Goal: Task Accomplishment & Management: Manage account settings

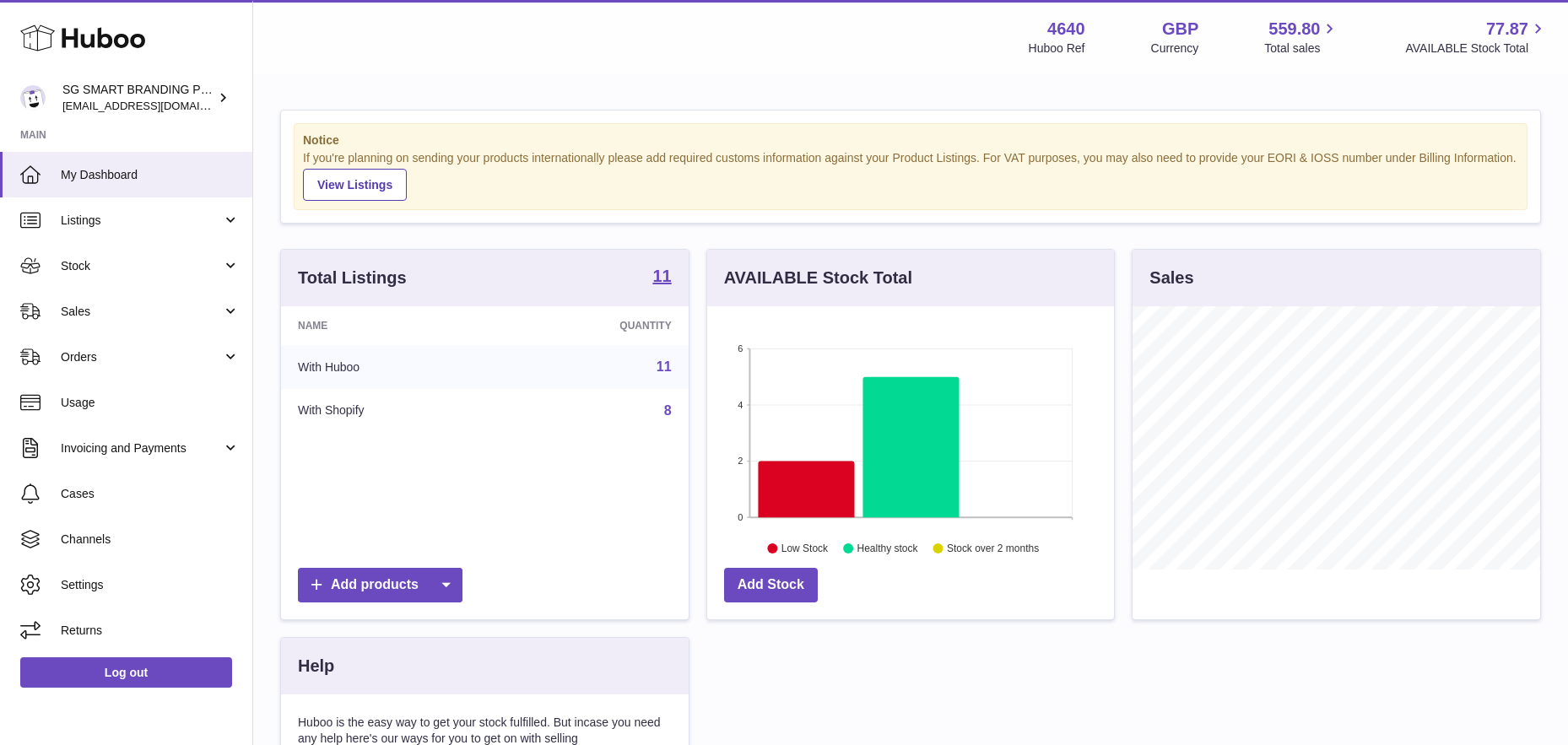
scroll to position [263, 407]
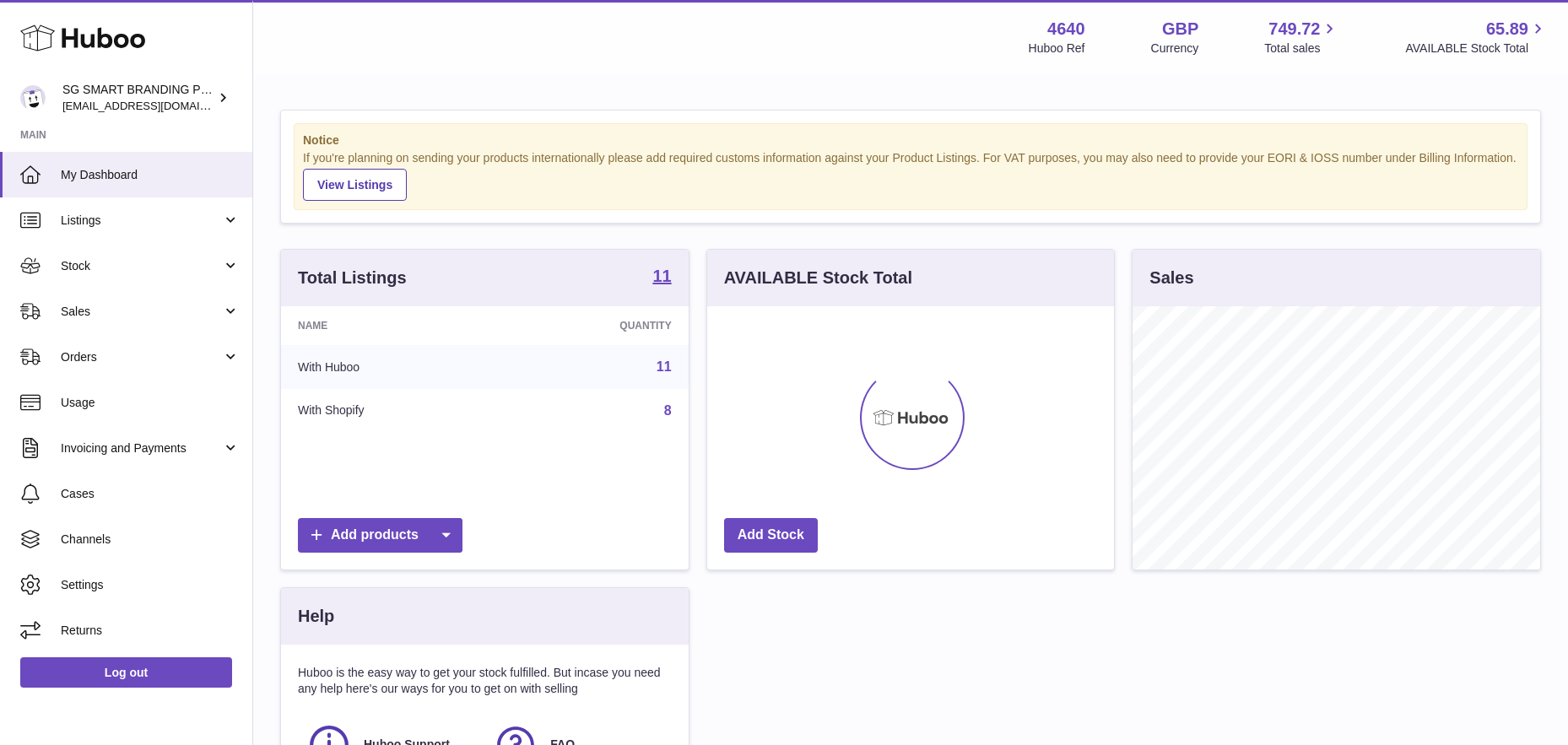
scroll to position [263, 407]
drag, startPoint x: 101, startPoint y: 262, endPoint x: 81, endPoint y: 302, distance: 44.7
click at [101, 262] on span "Stock" at bounding box center [141, 266] width 161 height 16
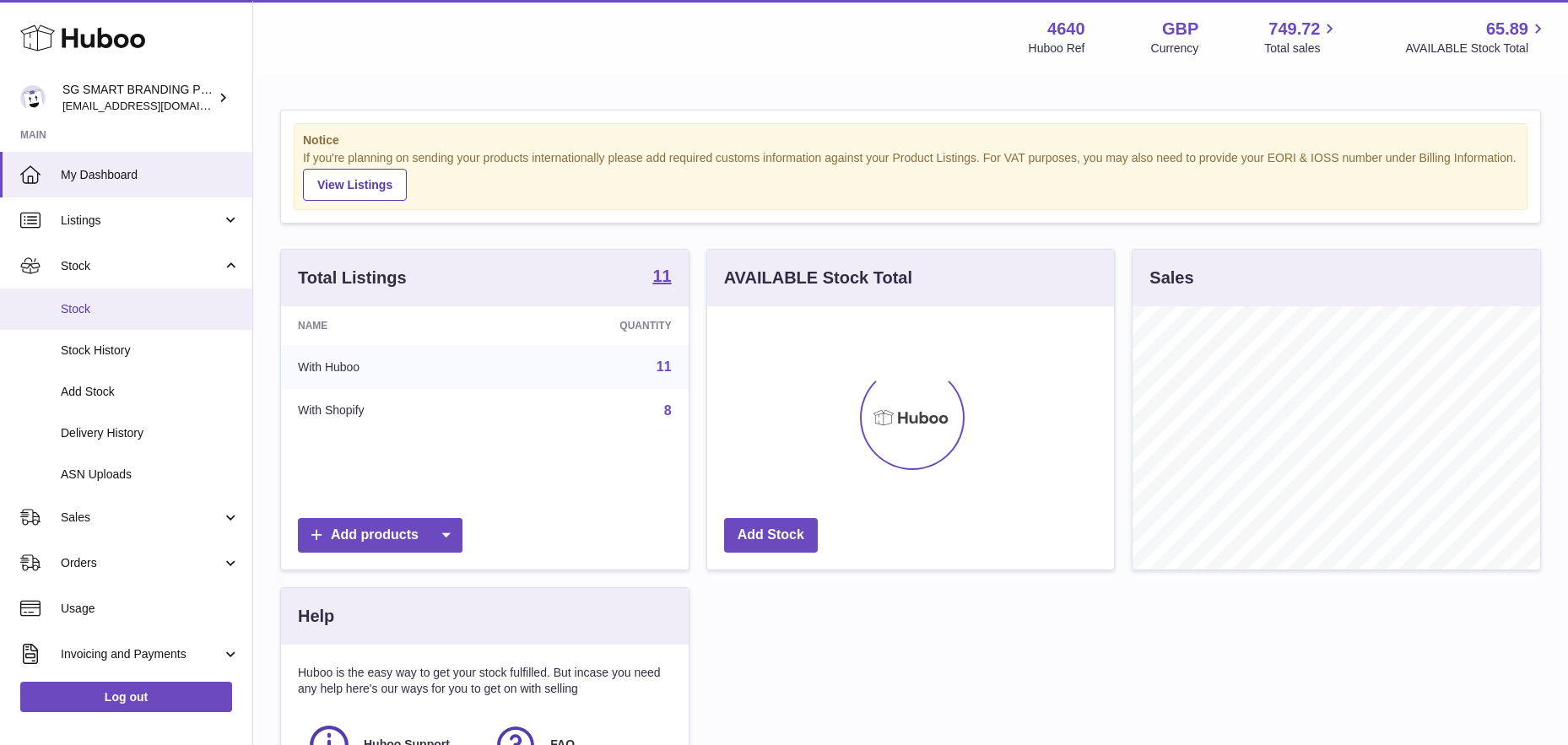
click at [77, 306] on span "Stock" at bounding box center [149, 309] width 179 height 16
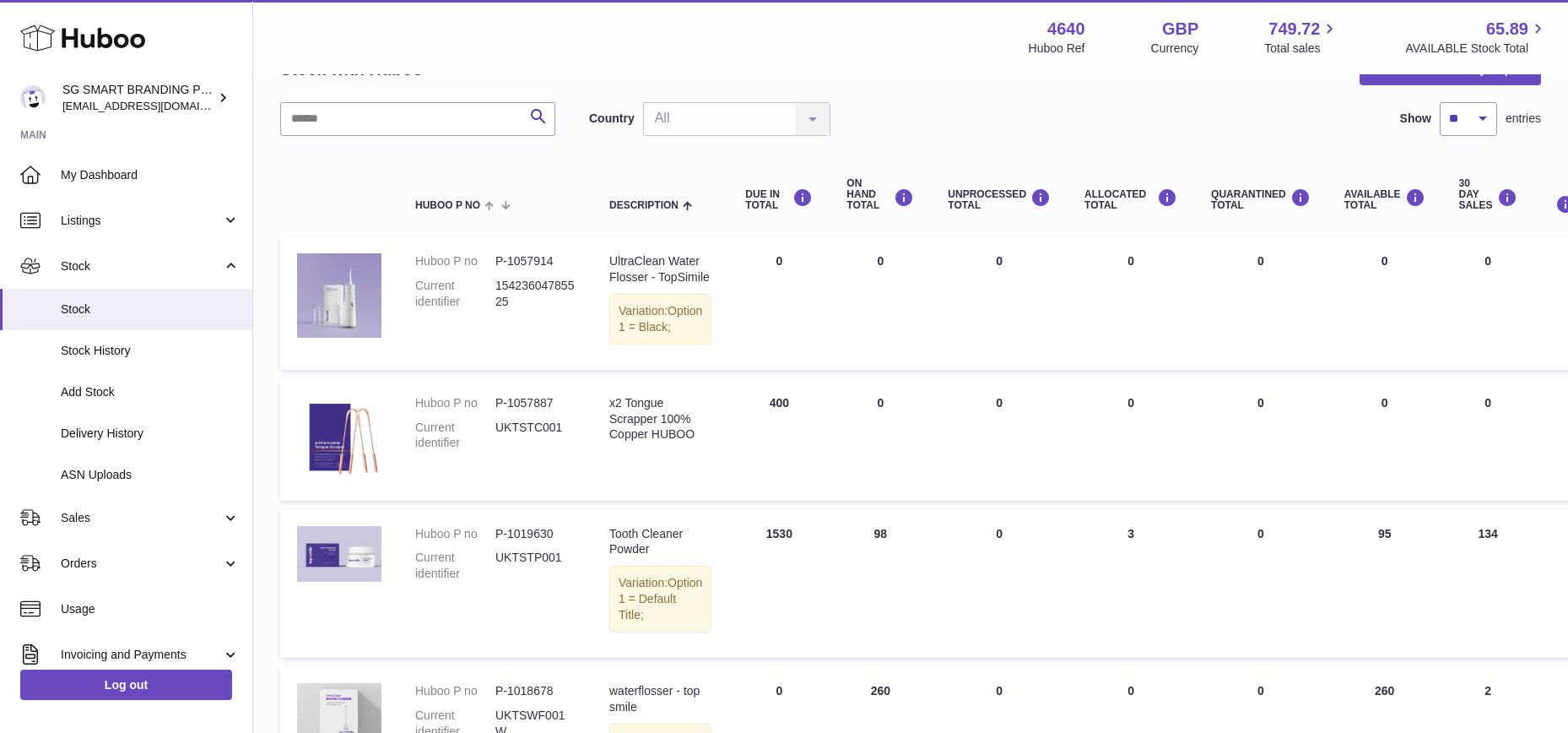
scroll to position [63, 0]
